Goal: Communication & Community: Connect with others

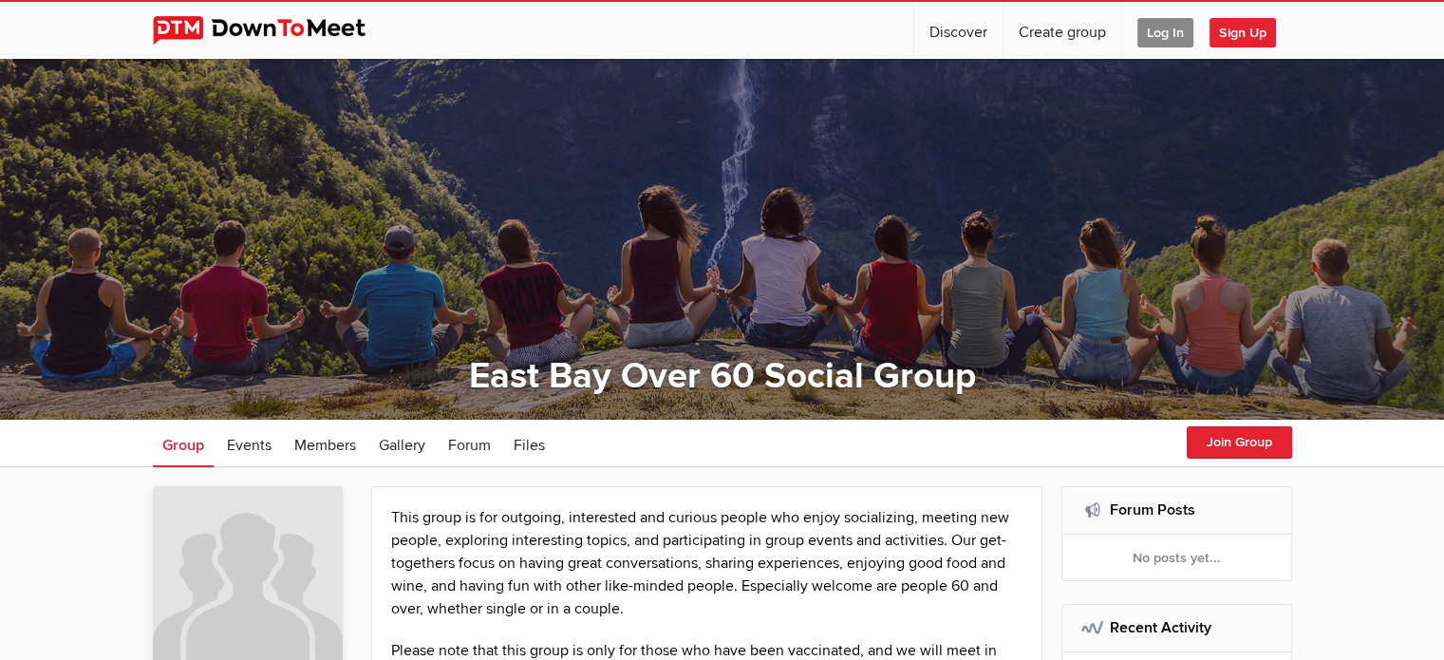
drag, startPoint x: 1390, startPoint y: 0, endPoint x: 862, endPoint y: 19, distance: 528.1
click at [862, 19] on div "☰ Discover Create group Log In Sign Up Log In Sign Up" at bounding box center [722, 30] width 1139 height 57
drag, startPoint x: 1125, startPoint y: 1, endPoint x: 883, endPoint y: 24, distance: 243.1
click at [883, 24] on div "☰ Discover Create group Log In Sign Up Log In Sign Up" at bounding box center [722, 30] width 1139 height 57
drag, startPoint x: 1386, startPoint y: 0, endPoint x: 869, endPoint y: 32, distance: 517.3
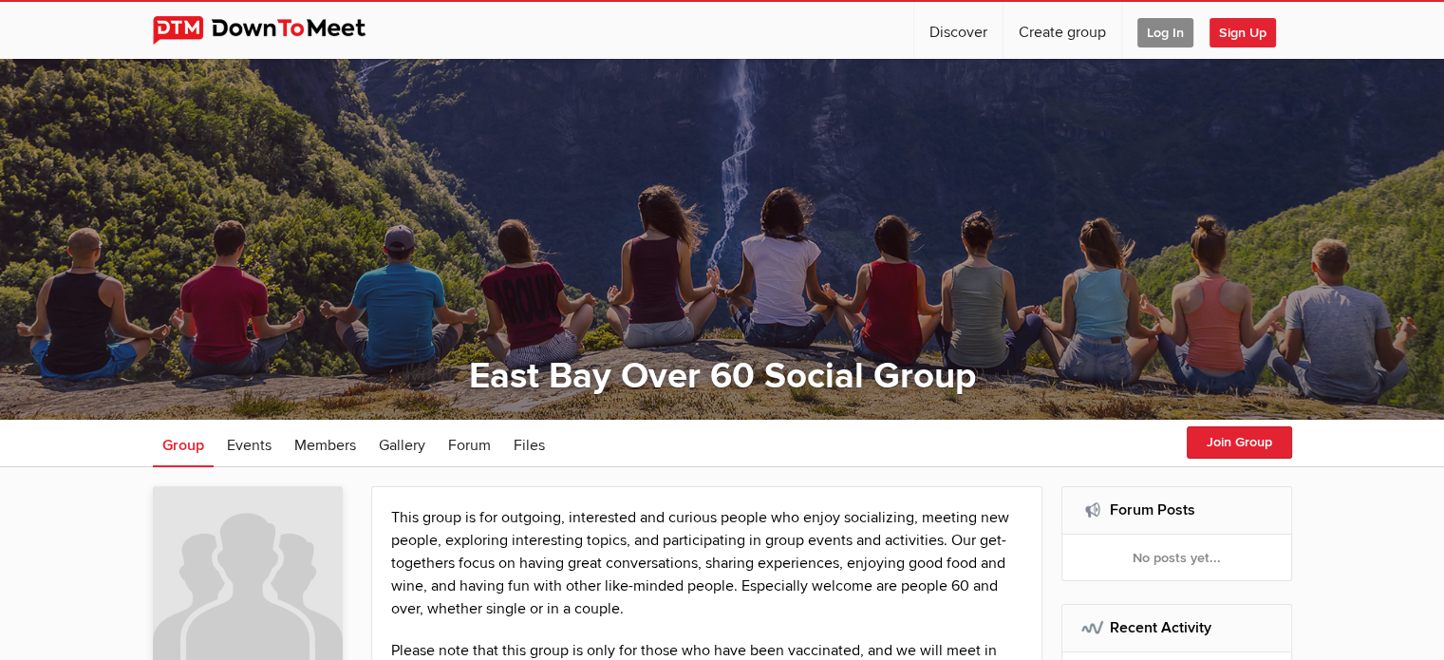
click at [869, 32] on div "☰ Discover Create group Log In Sign Up Log In Sign Up" at bounding box center [722, 30] width 1139 height 57
drag, startPoint x: 1316, startPoint y: 0, endPoint x: 837, endPoint y: 41, distance: 481.1
click at [837, 41] on div "☰ Discover Create group Log In Sign Up Log In Sign Up" at bounding box center [722, 30] width 1139 height 57
click at [1166, 33] on span "Log In" at bounding box center [1165, 32] width 56 height 29
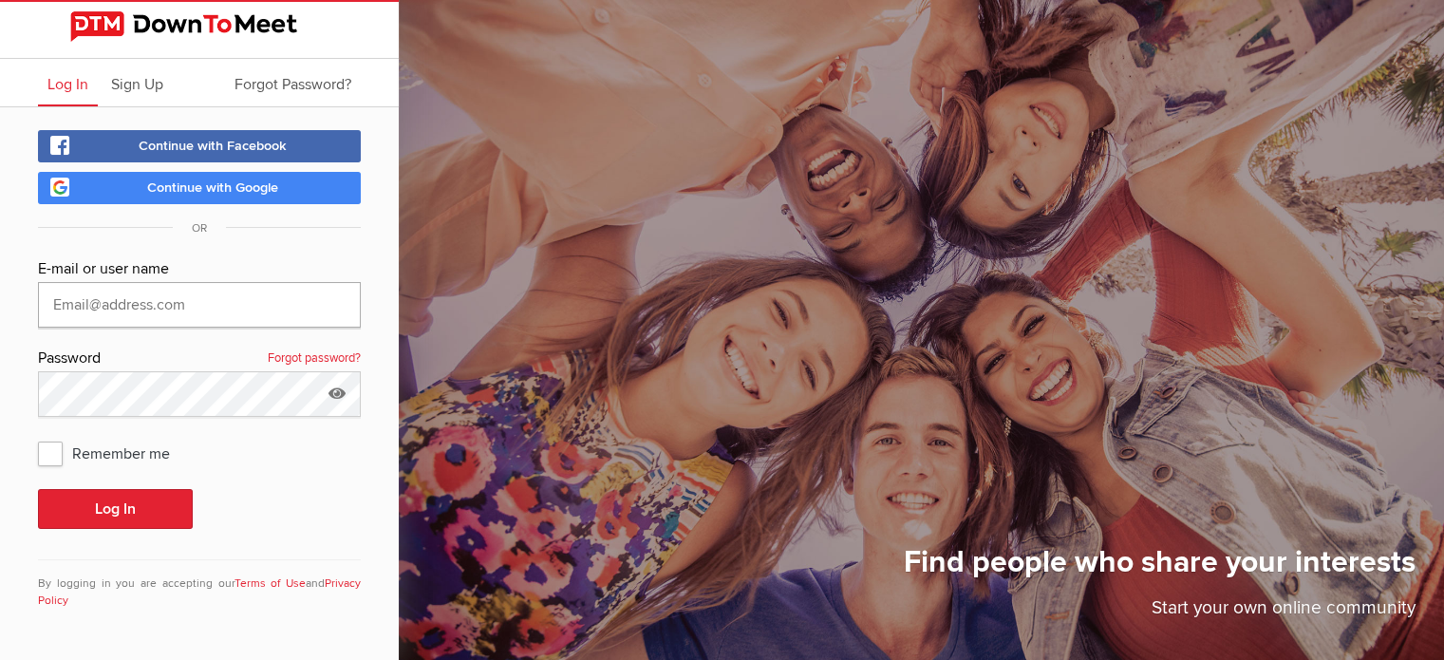
click at [164, 305] on input "text" at bounding box center [199, 305] width 323 height 46
type input "[EMAIL_ADDRESS][DOMAIN_NAME]"
click at [140, 502] on button "Log In" at bounding box center [115, 509] width 155 height 40
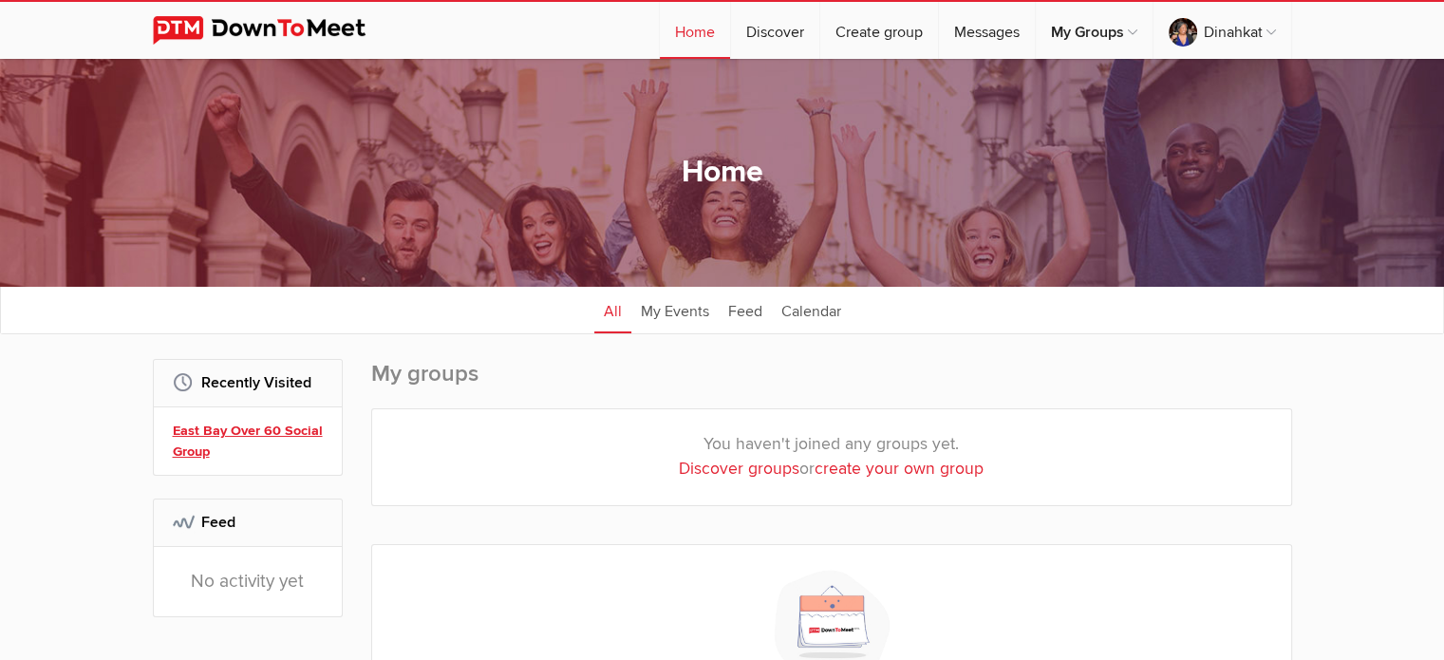
click at [216, 433] on link "East Bay Over 60 Social Group" at bounding box center [251, 440] width 156 height 41
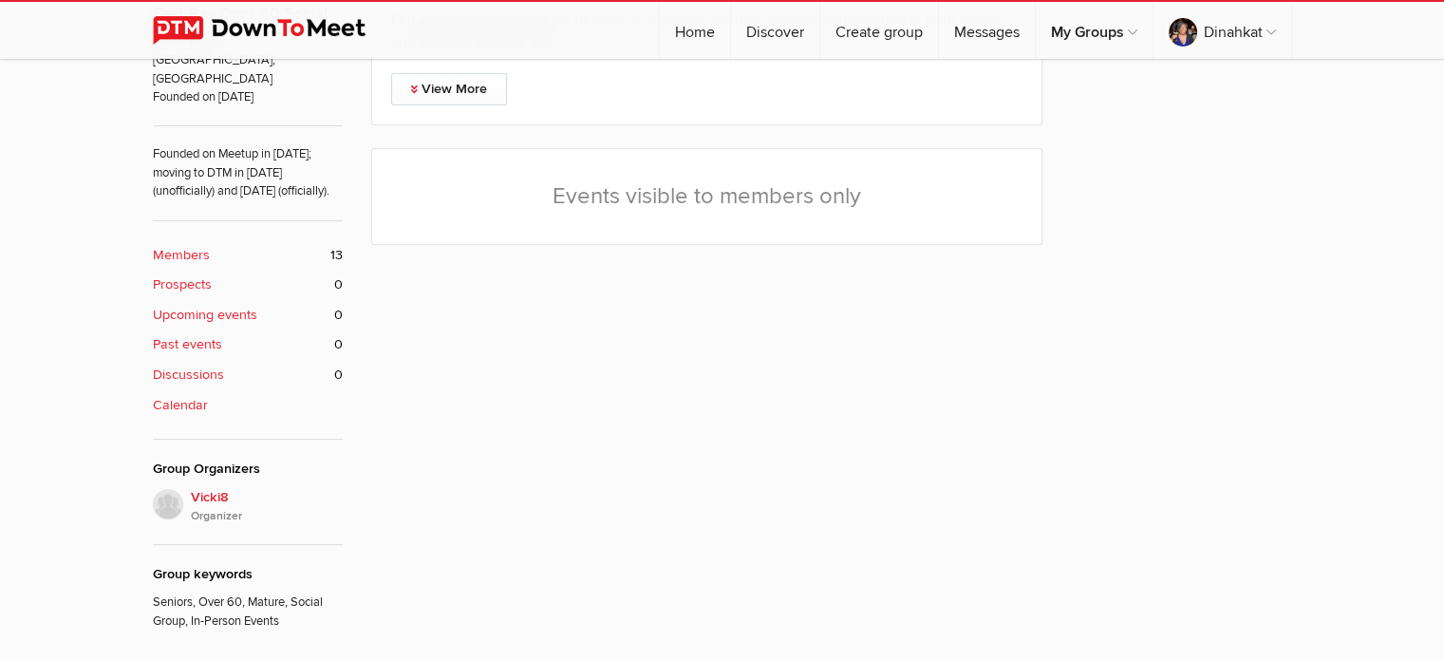
scroll to position [698, 0]
click at [186, 252] on b "Members" at bounding box center [181, 252] width 57 height 21
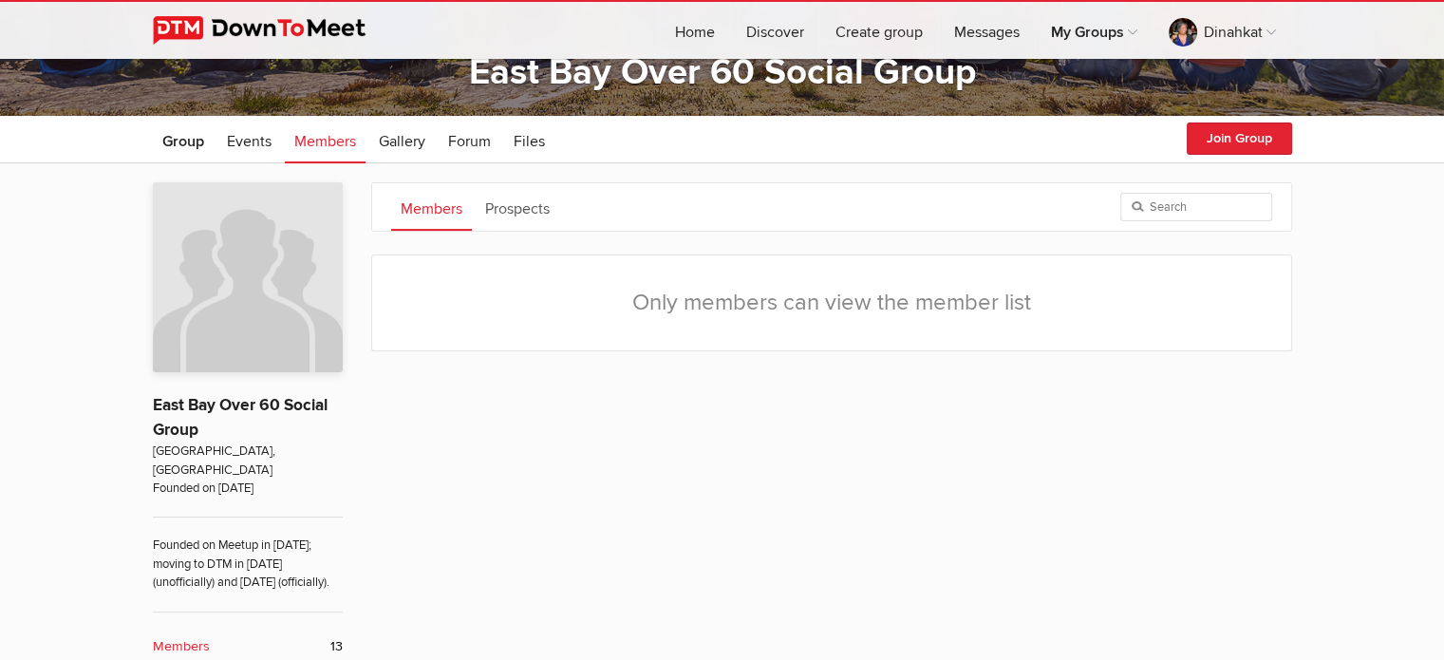
scroll to position [242, 0]
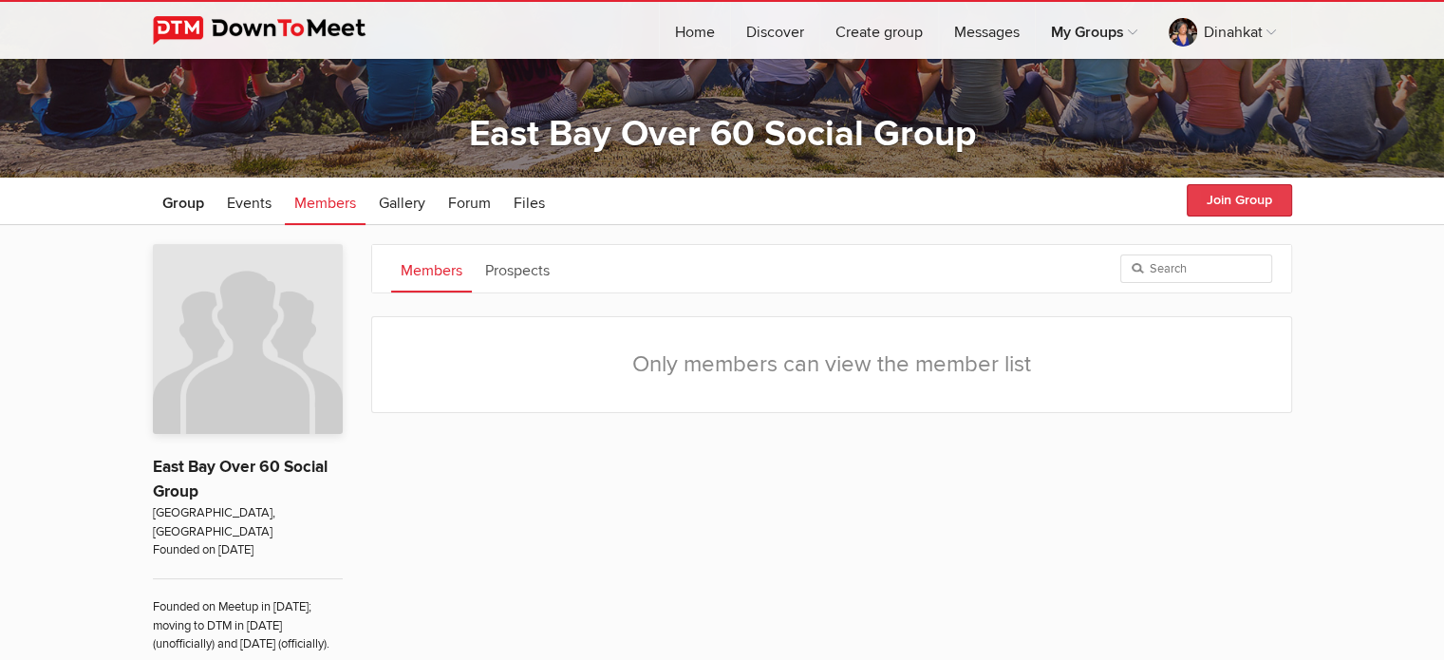
click at [1244, 196] on button "Join Group" at bounding box center [1238, 200] width 105 height 32
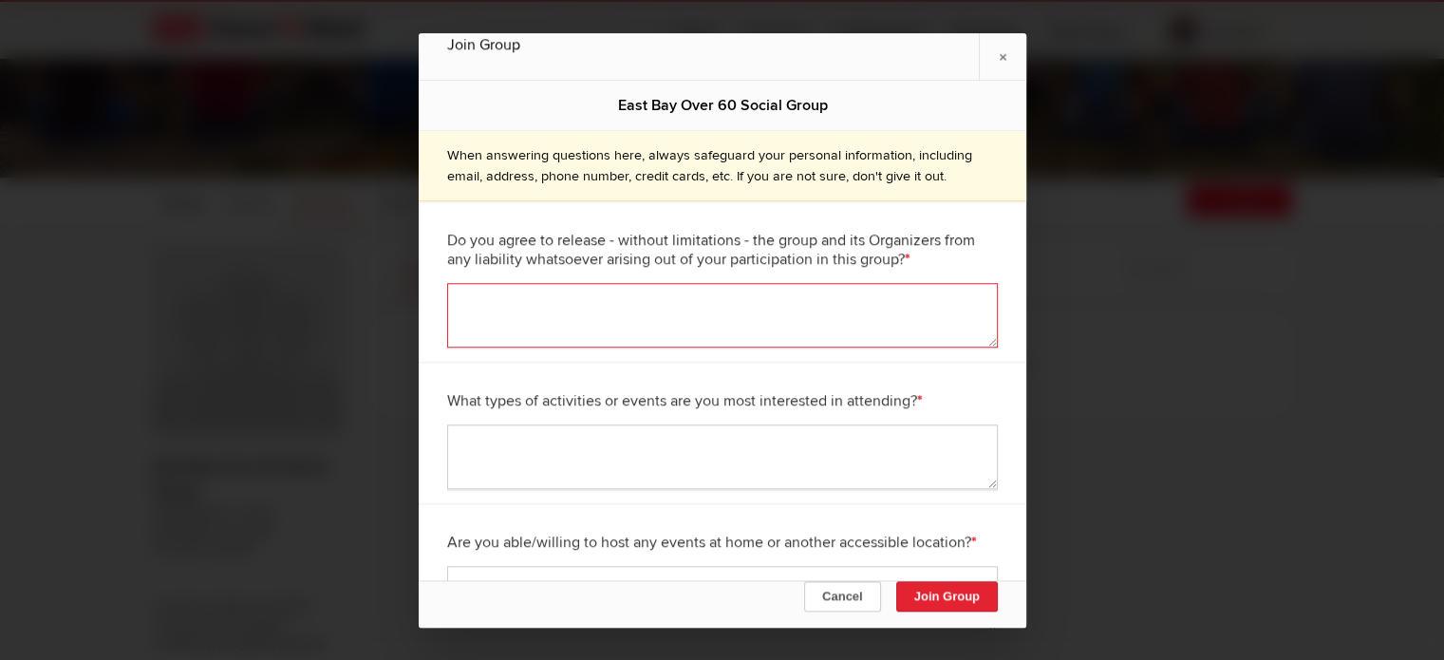
click at [503, 289] on textarea at bounding box center [722, 315] width 551 height 65
type textarea "Yes I agree"
click at [488, 455] on textarea at bounding box center [722, 456] width 551 height 65
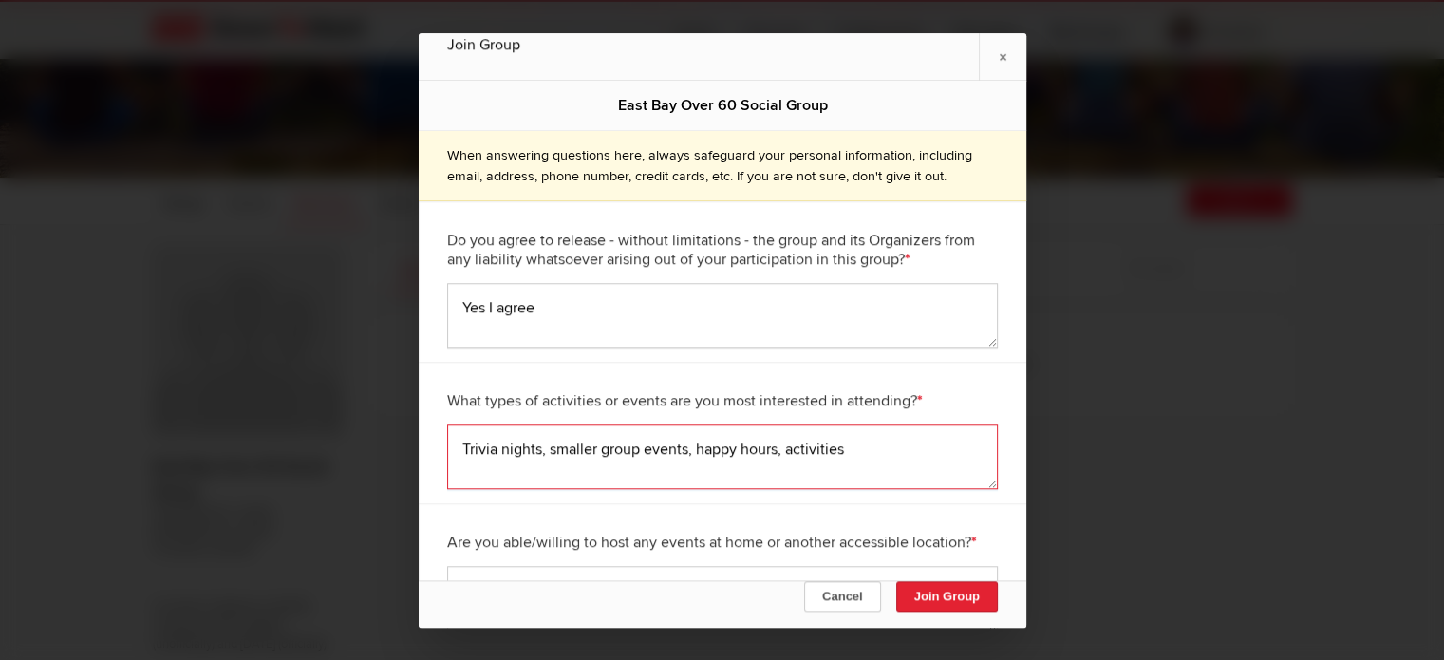
scroll to position [21, 0]
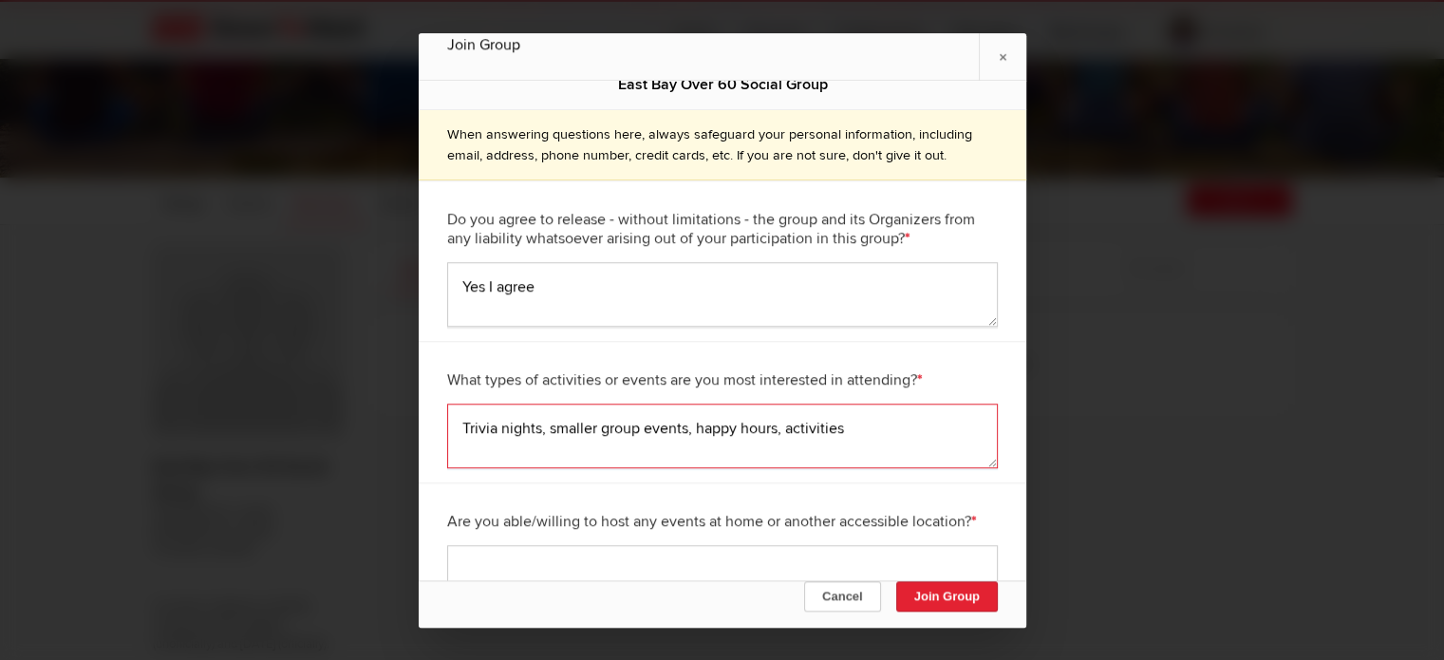
type textarea "Trivia nights, smaller group events, happy hours, activities"
click at [463, 554] on textarea at bounding box center [722, 577] width 551 height 65
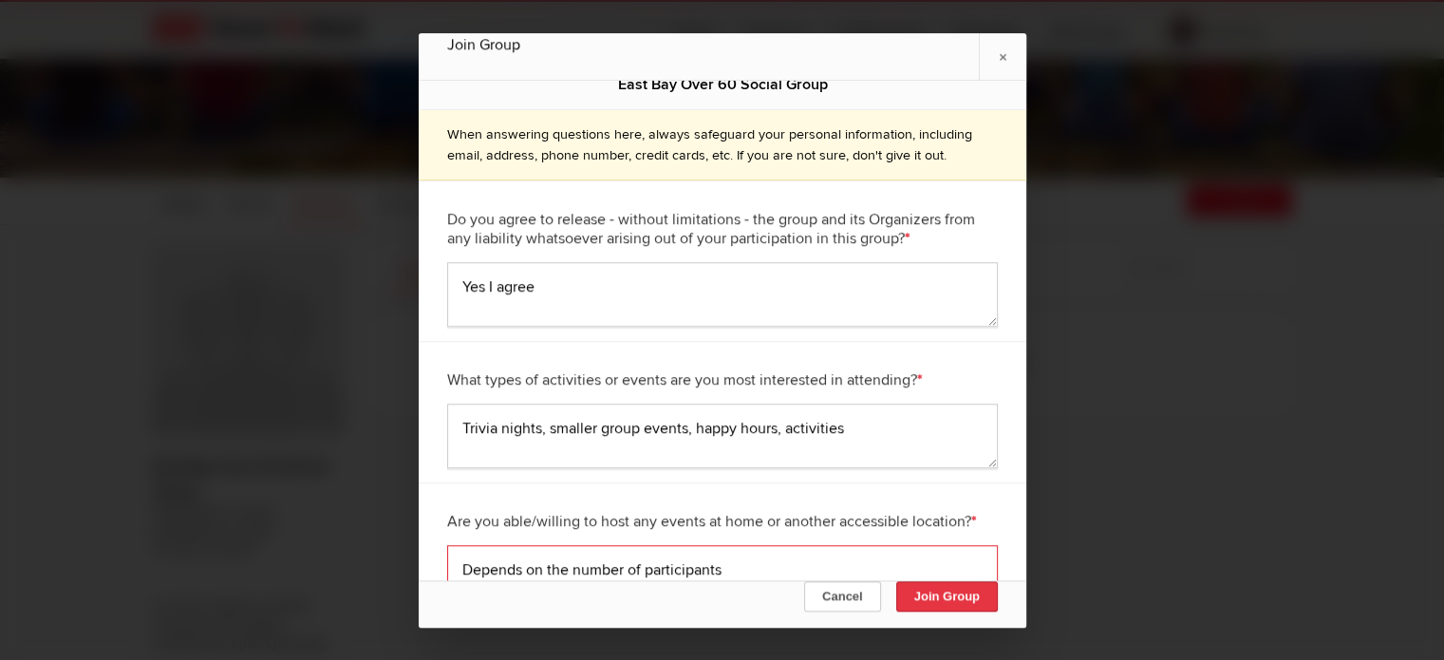
type textarea "Depends on the number of participants"
click at [963, 596] on button "Join Group" at bounding box center [946, 595] width 102 height 30
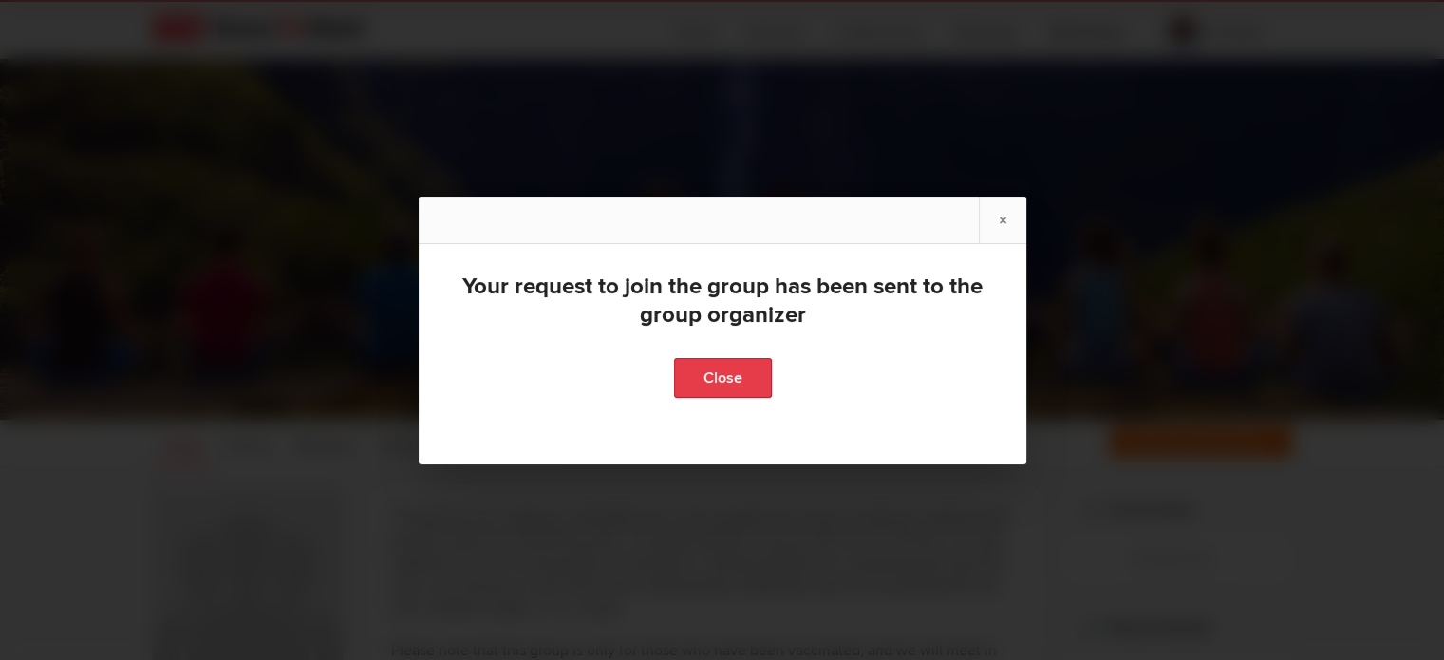
click at [737, 379] on link "Close" at bounding box center [722, 378] width 98 height 40
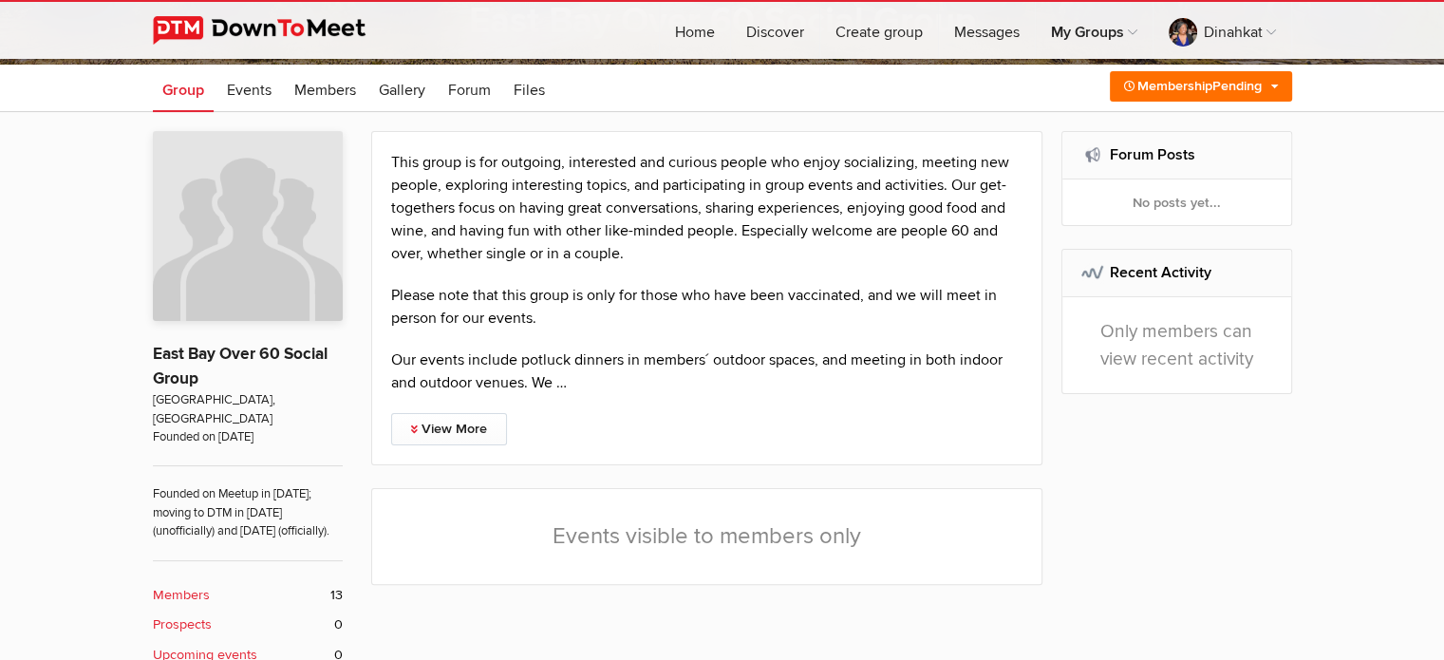
scroll to position [356, 0]
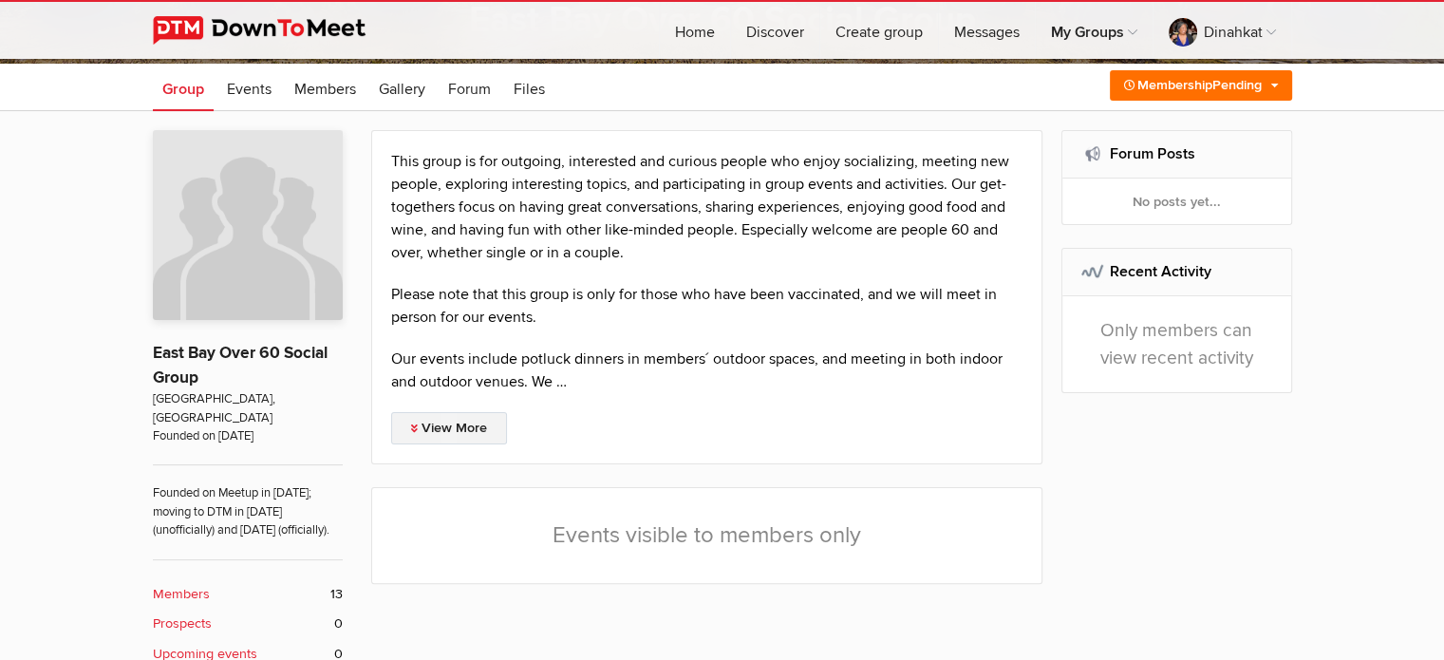
click at [467, 431] on link "View More" at bounding box center [449, 428] width 116 height 32
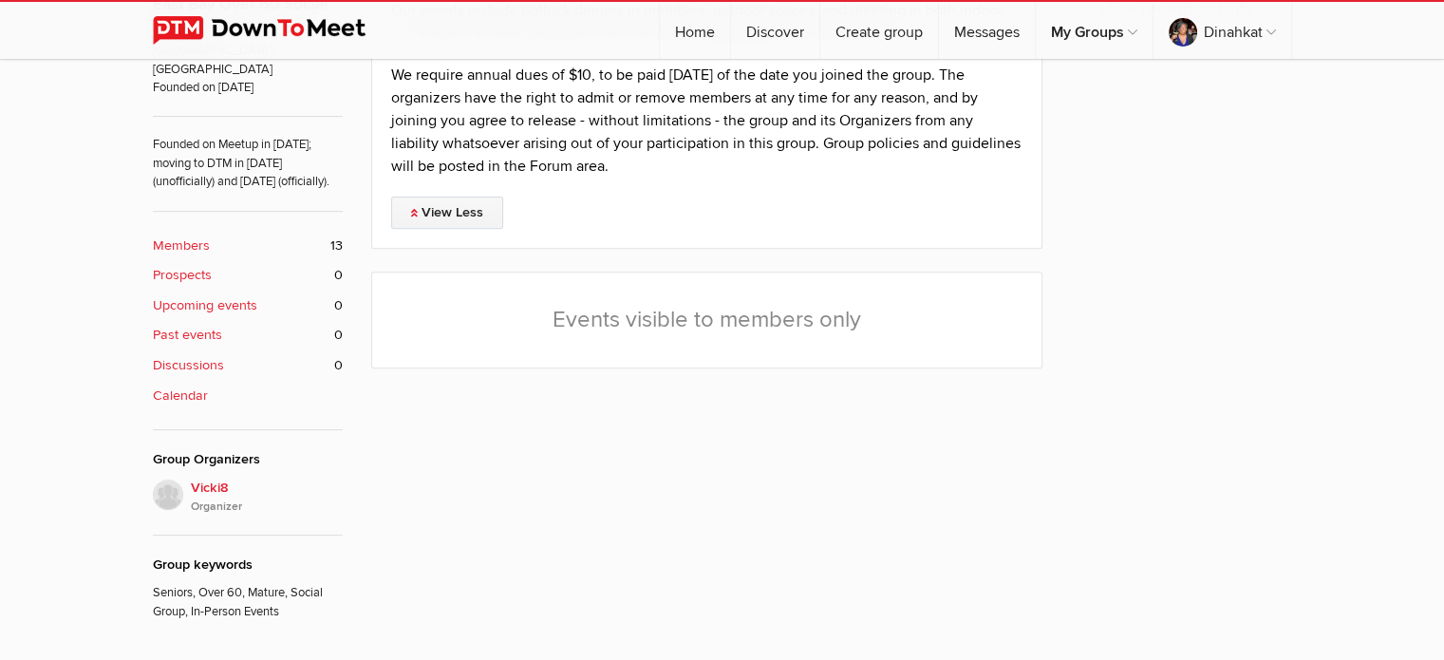
scroll to position [719, 0]
